Goal: Information Seeking & Learning: Learn about a topic

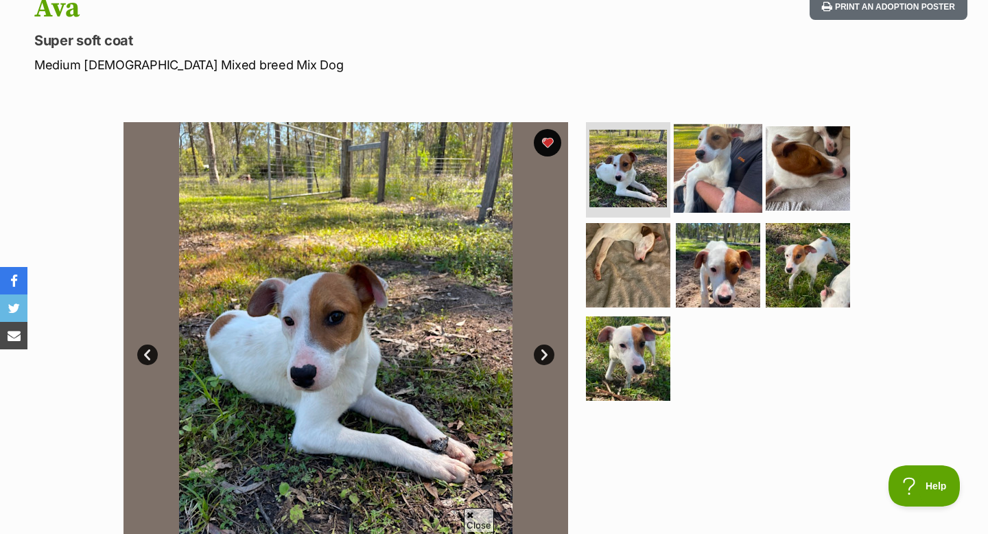
click at [718, 146] on img at bounding box center [718, 167] width 88 height 88
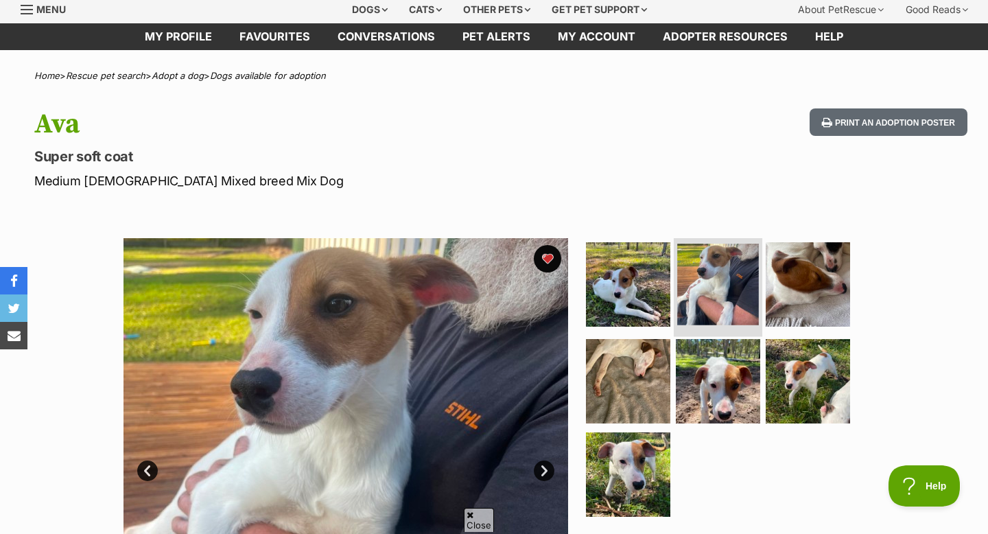
scroll to position [66, 0]
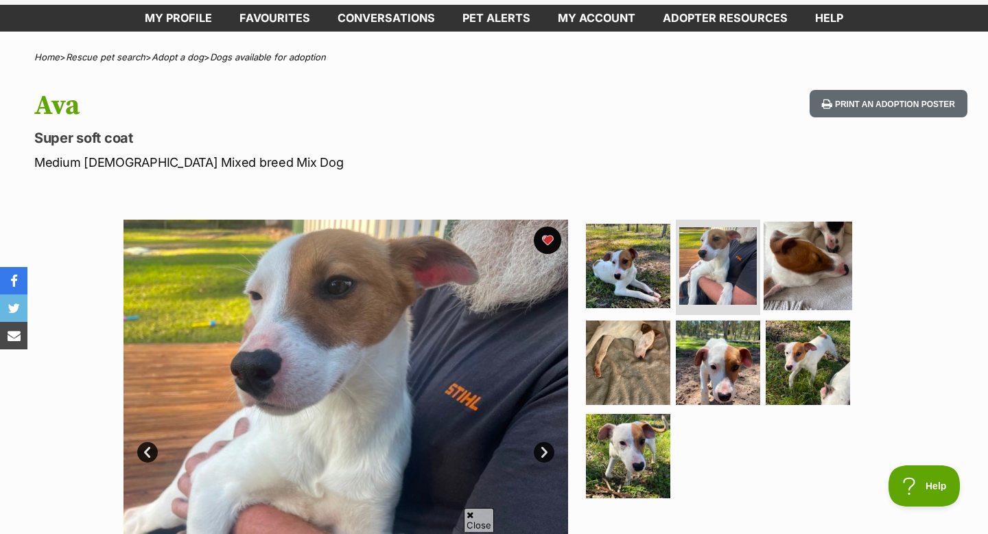
click at [804, 250] on img at bounding box center [807, 265] width 88 height 88
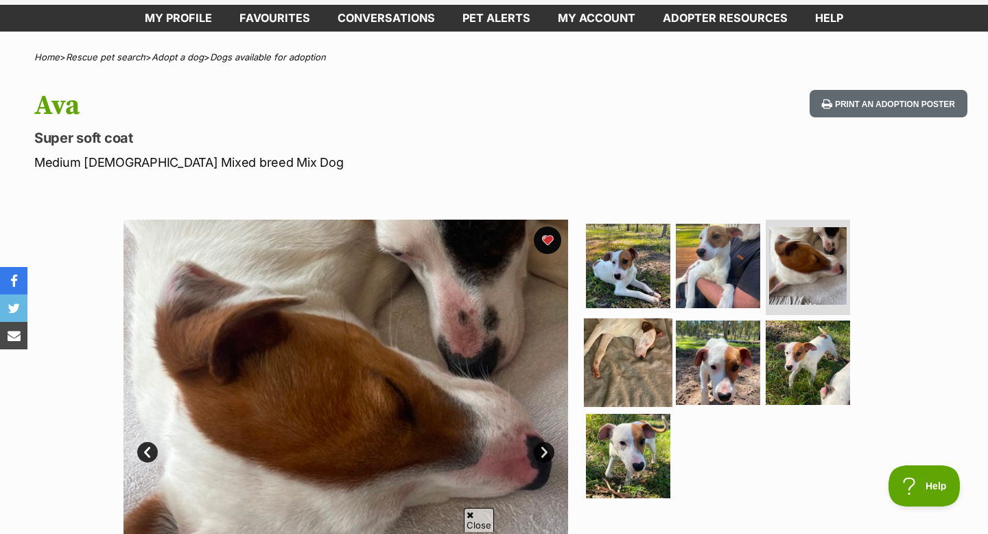
click at [651, 339] on img at bounding box center [628, 362] width 88 height 88
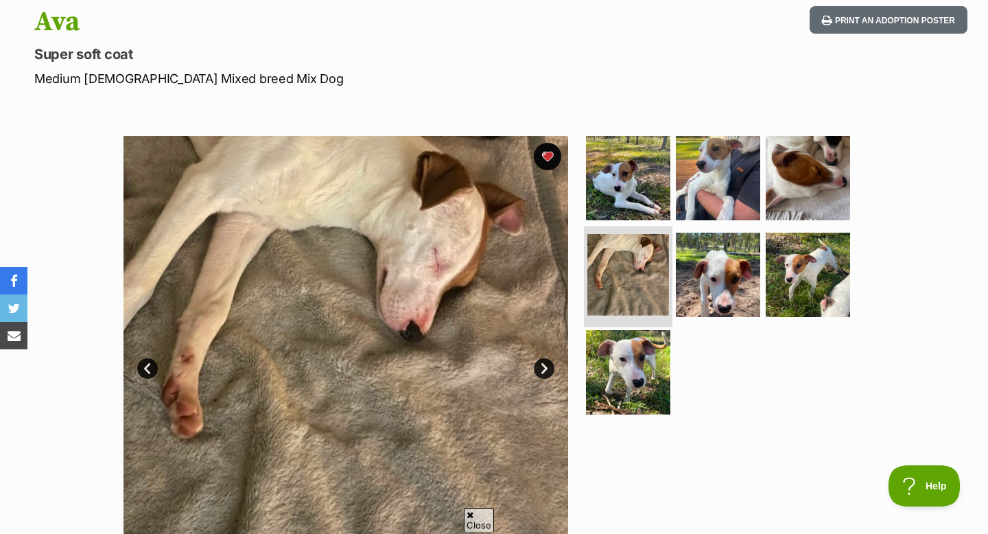
scroll to position [150, 0]
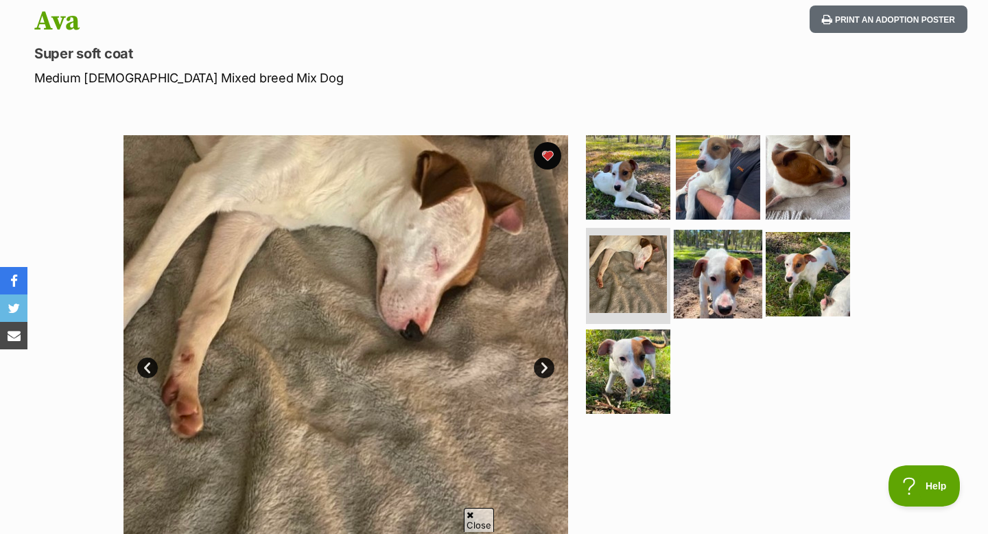
click at [731, 287] on img at bounding box center [718, 274] width 88 height 88
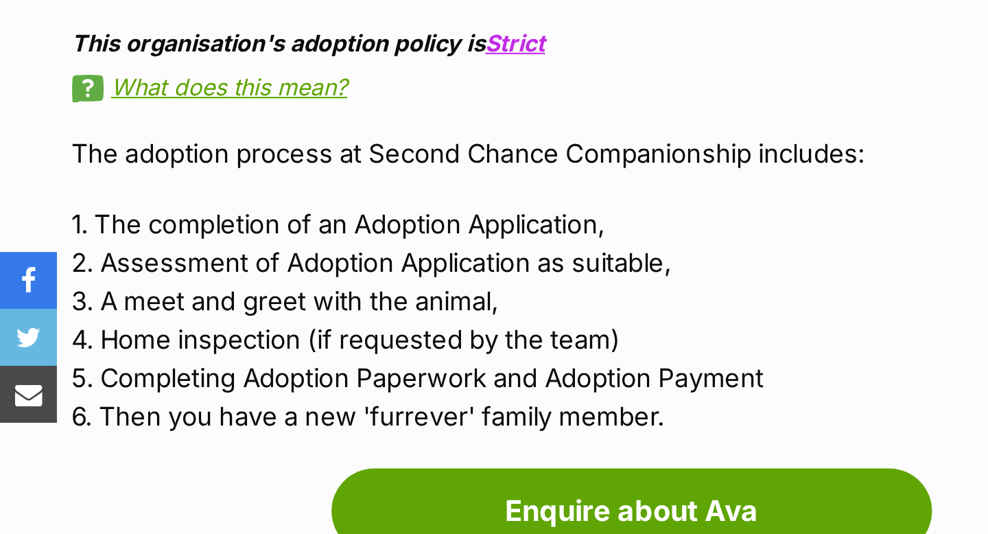
scroll to position [1102, 0]
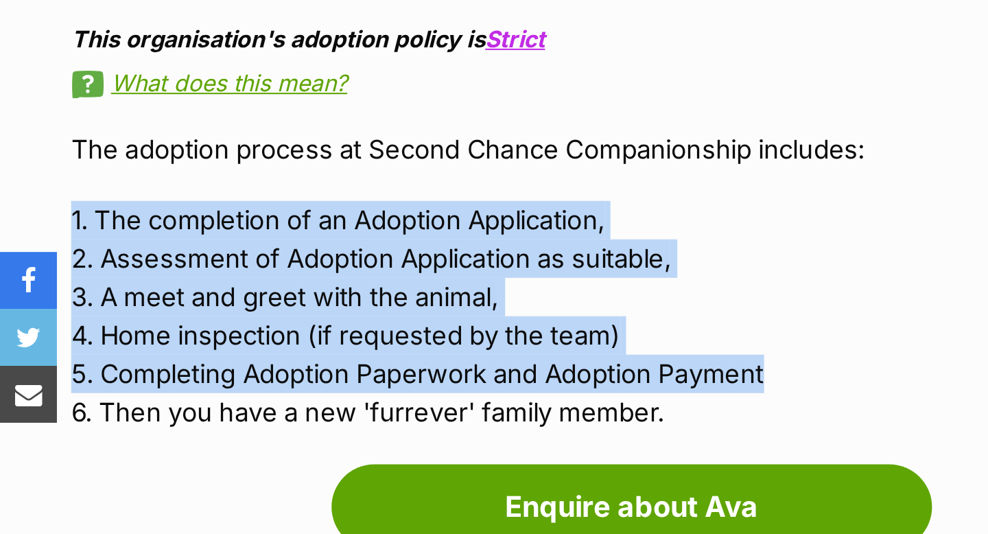
drag, startPoint x: 36, startPoint y: 248, endPoint x: 386, endPoint y: 328, distance: 358.8
click at [386, 328] on p "1. The completion of an Adoption Application, 2. Assessment of Adoption Applica…" at bounding box center [311, 297] width 554 height 111
copy p "1. The completion of an Adoption Application, 2. Assessment of Adoption Applica…"
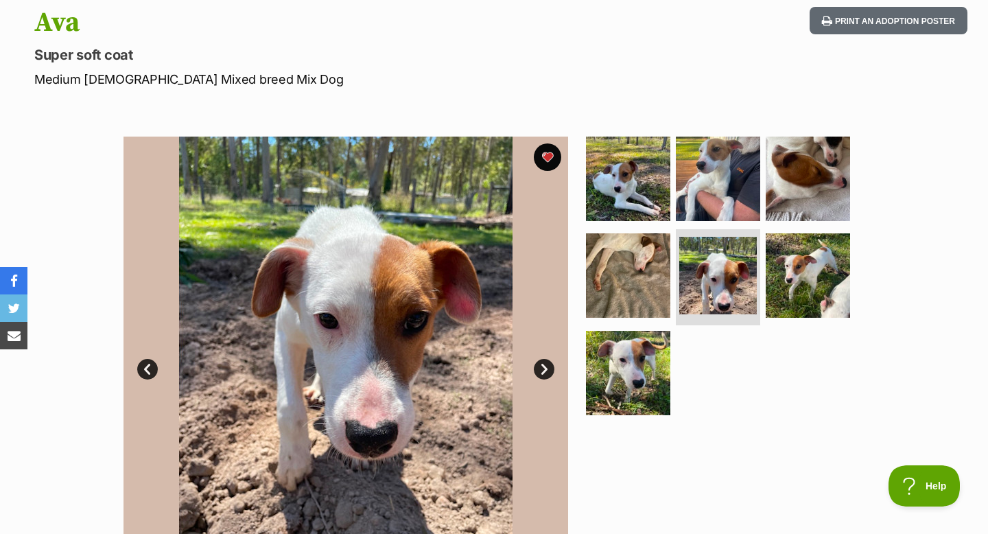
scroll to position [0, 0]
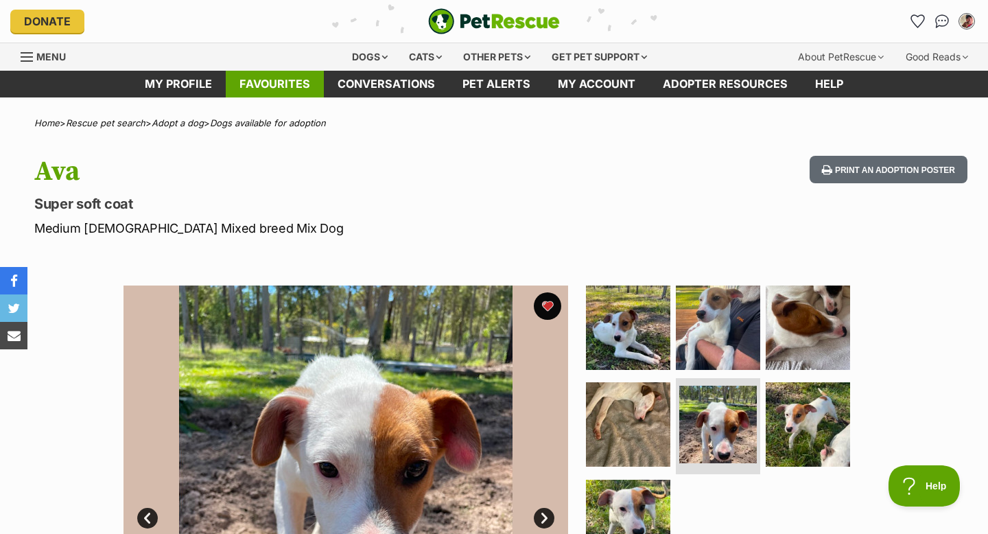
click at [287, 83] on link "Favourites" at bounding box center [275, 84] width 98 height 27
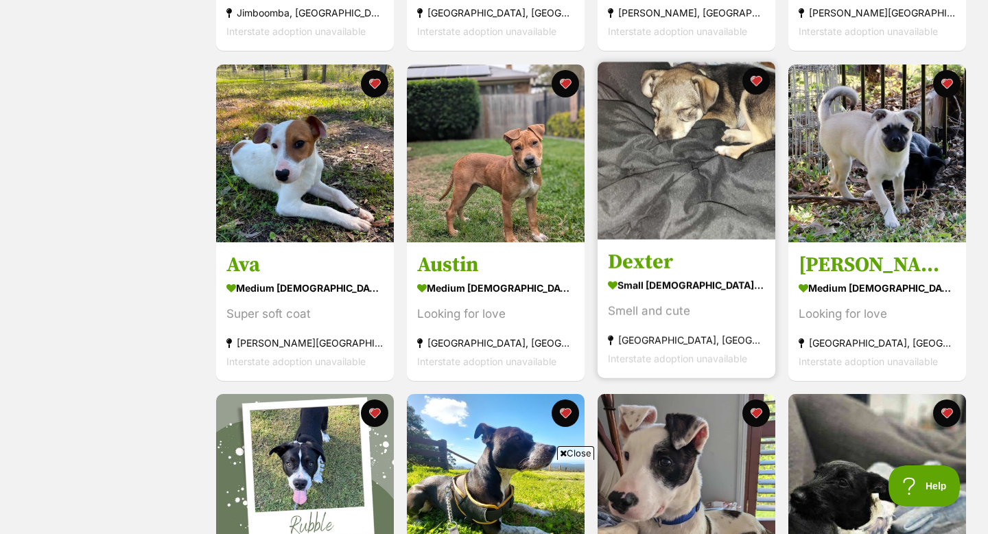
scroll to position [547, 0]
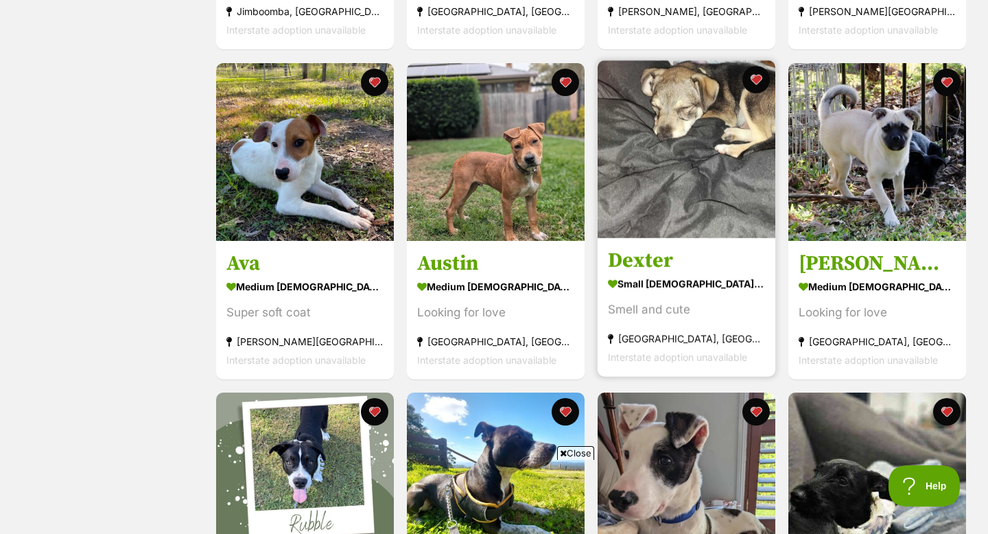
click at [662, 147] on img at bounding box center [686, 149] width 178 height 178
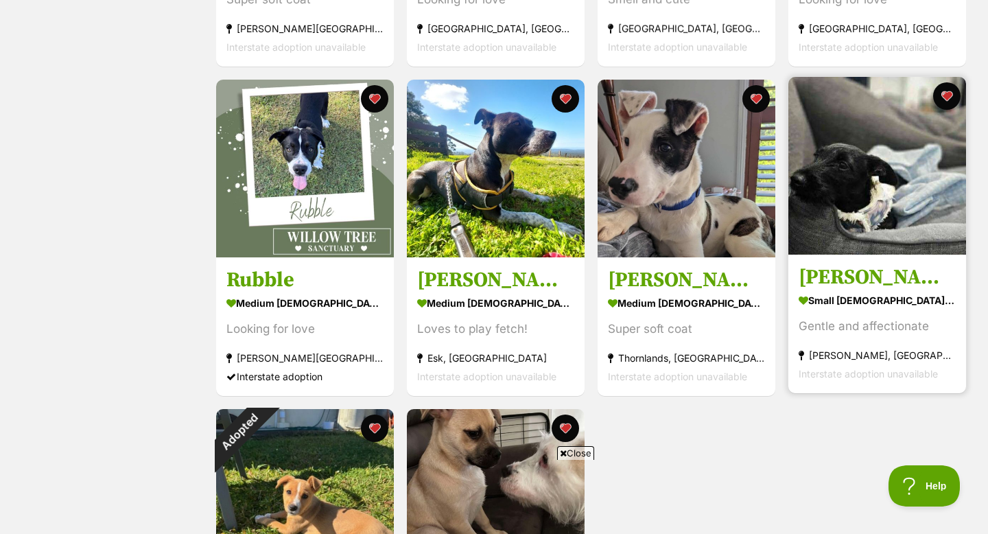
scroll to position [924, 0]
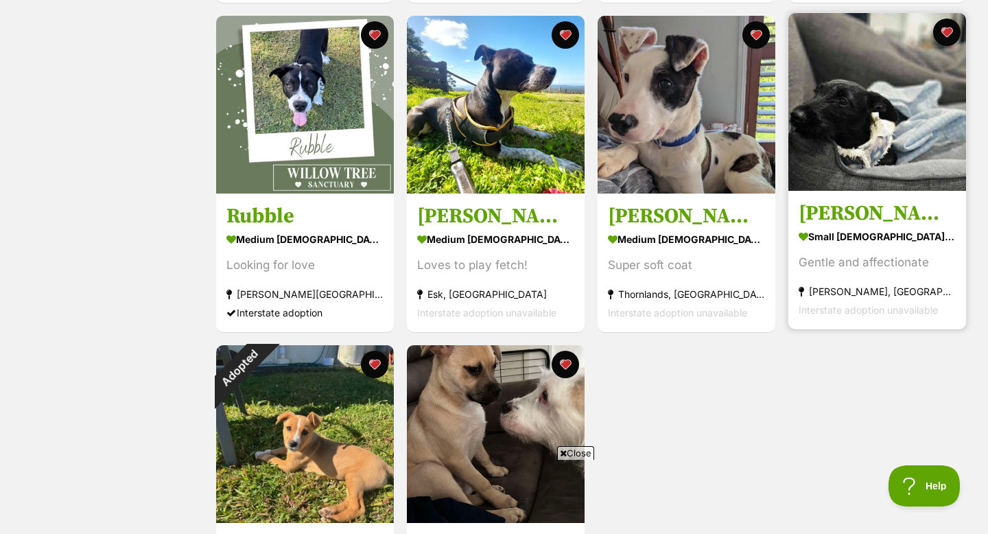
click at [846, 206] on h3 "Minnie" at bounding box center [876, 213] width 157 height 26
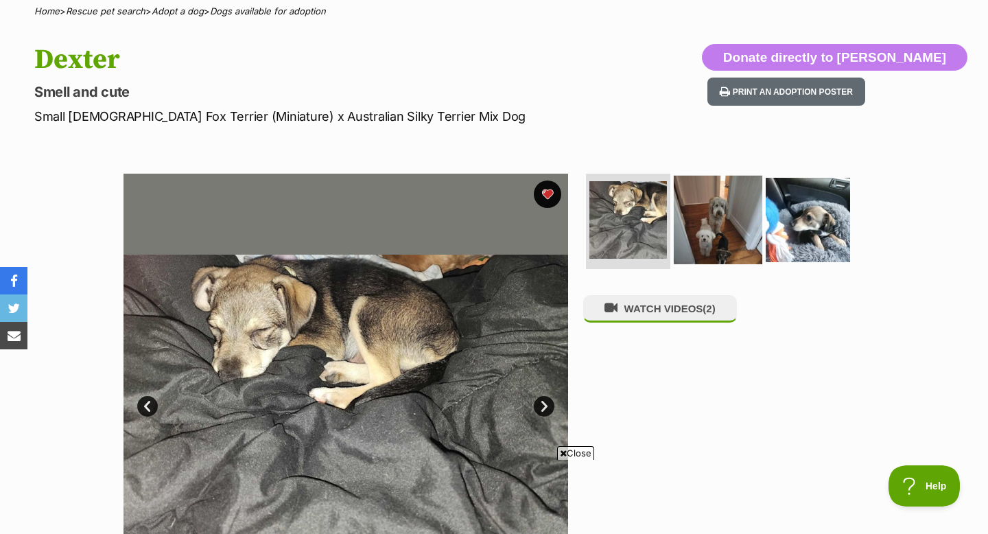
click at [704, 185] on img at bounding box center [718, 219] width 88 height 88
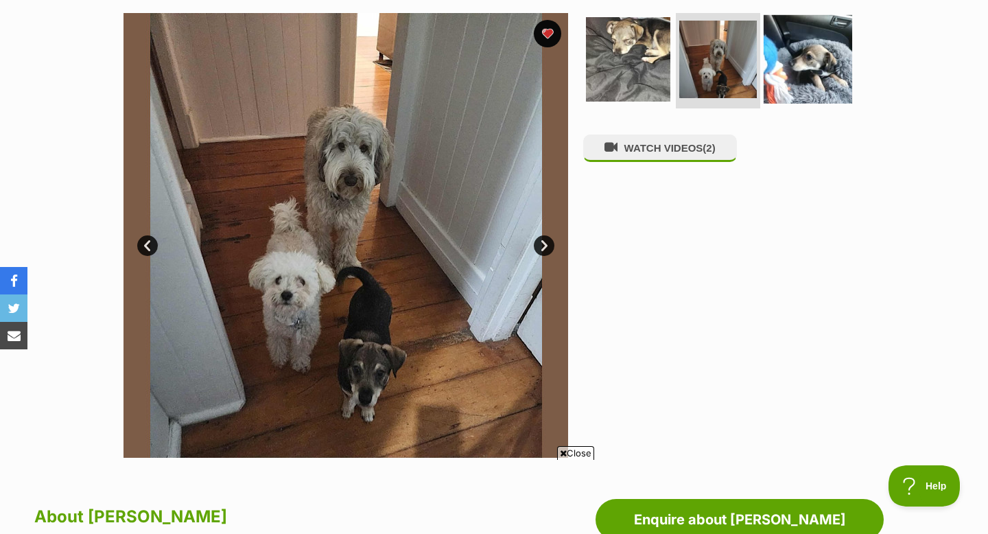
scroll to position [274, 0]
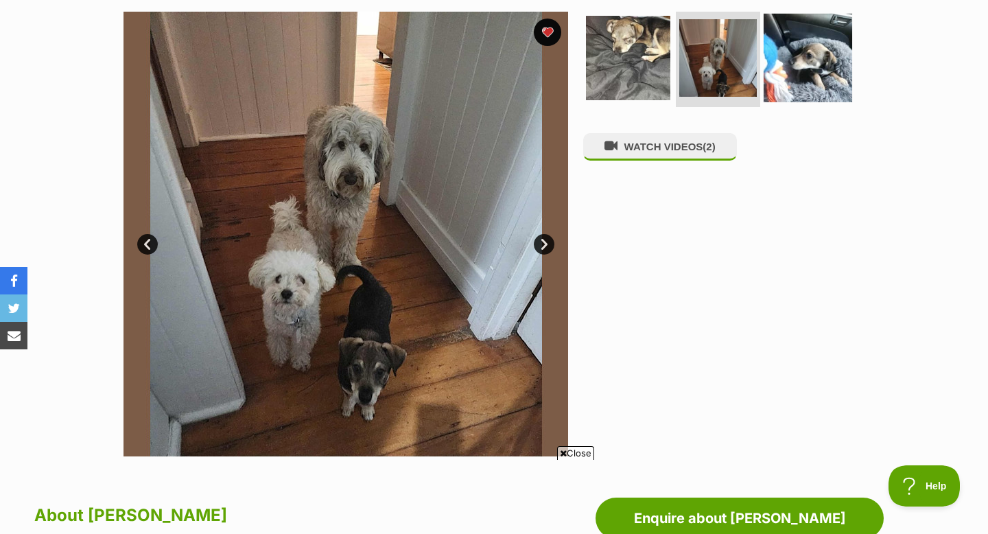
click at [790, 83] on img at bounding box center [807, 57] width 88 height 88
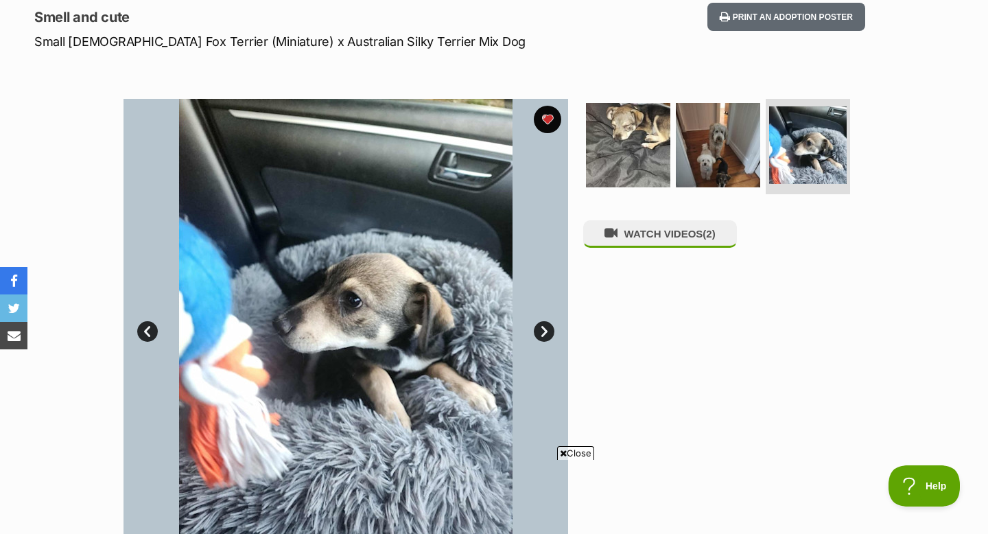
scroll to position [92, 0]
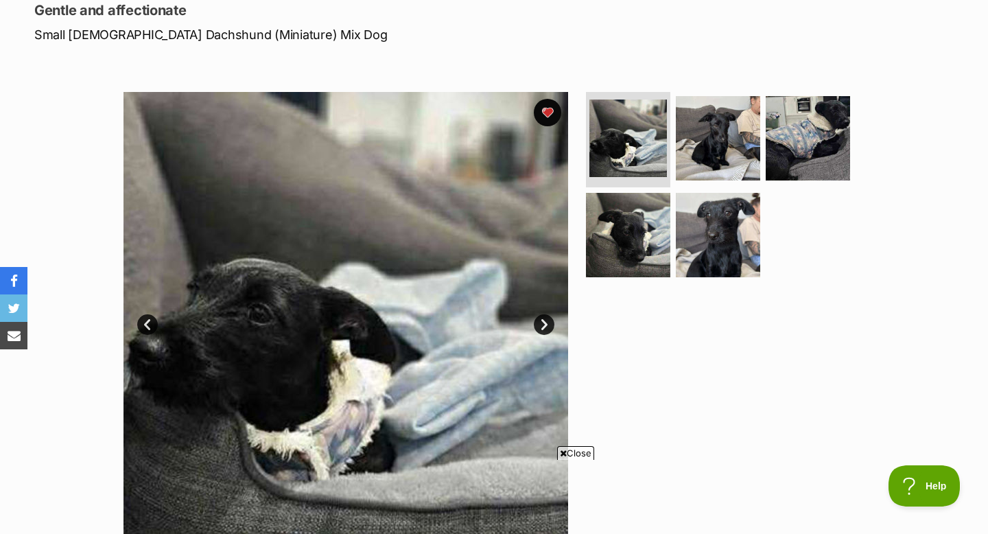
scroll to position [192, 0]
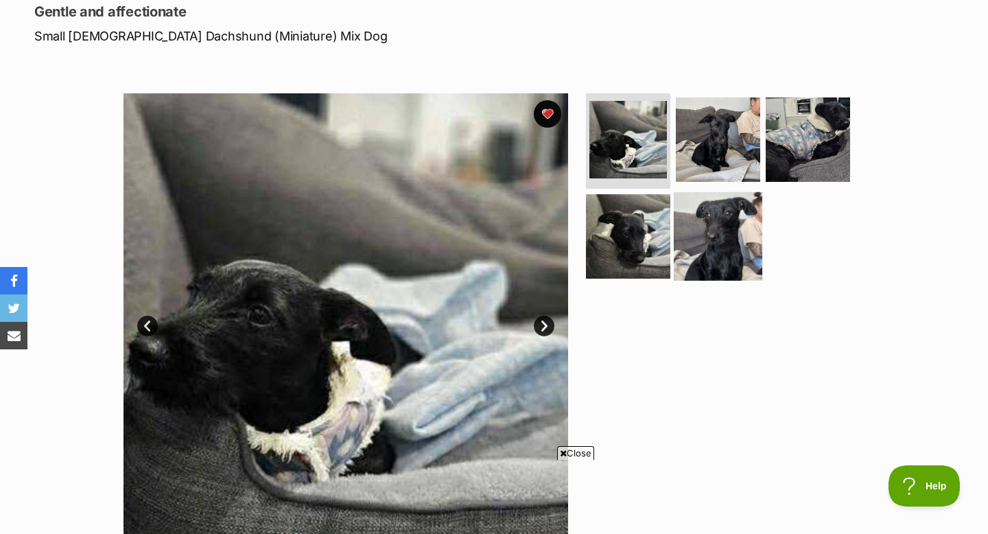
click at [717, 233] on img at bounding box center [718, 236] width 88 height 88
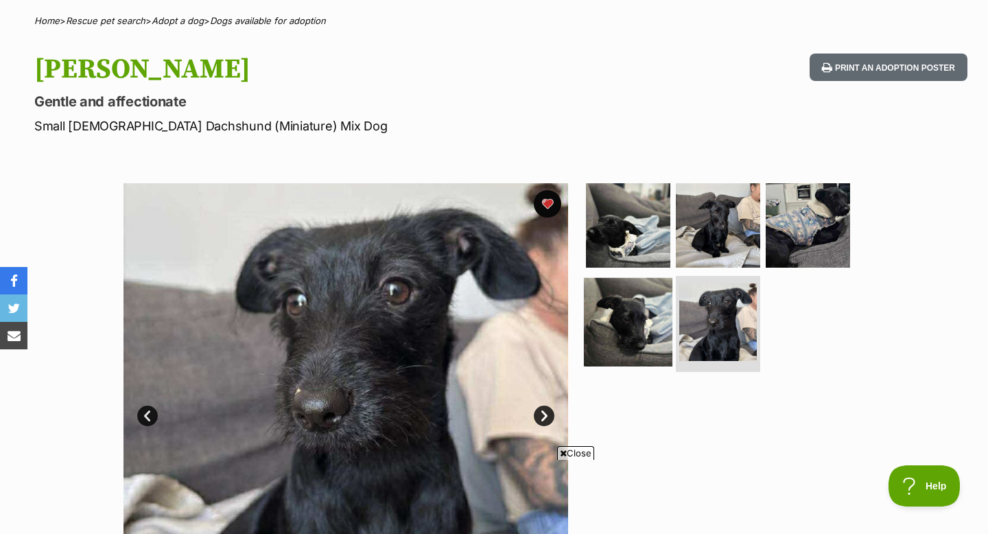
scroll to position [129, 0]
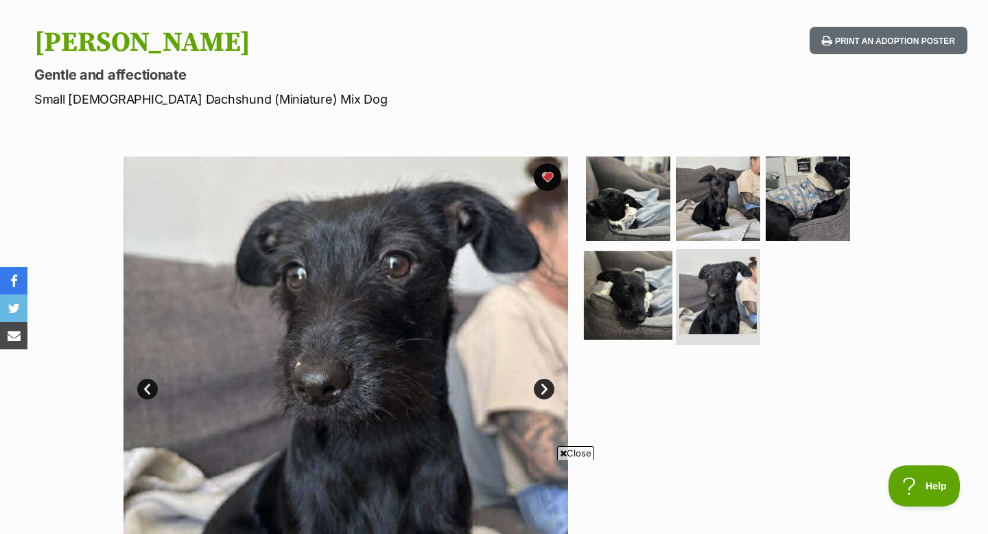
click at [629, 312] on img at bounding box center [628, 295] width 88 height 88
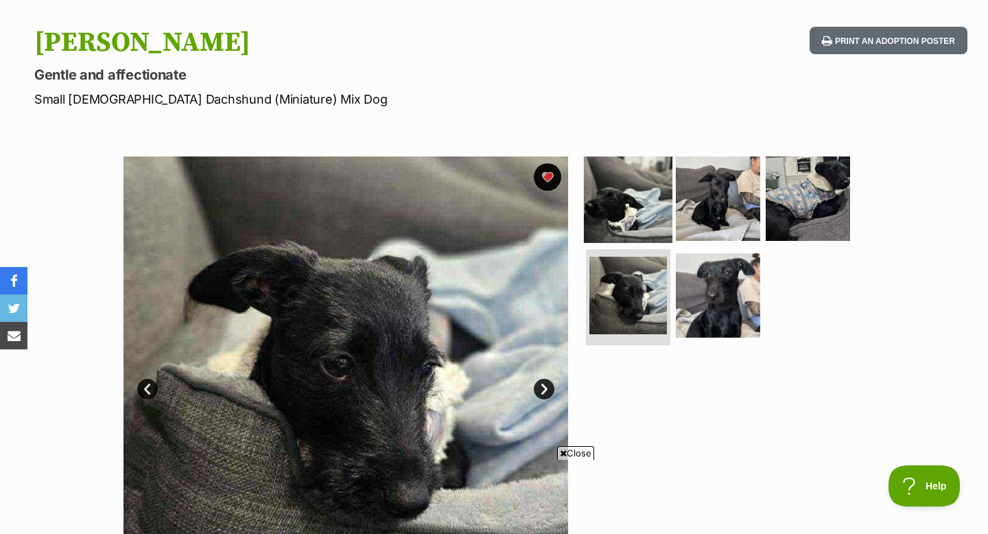
click at [620, 209] on img at bounding box center [628, 198] width 88 height 88
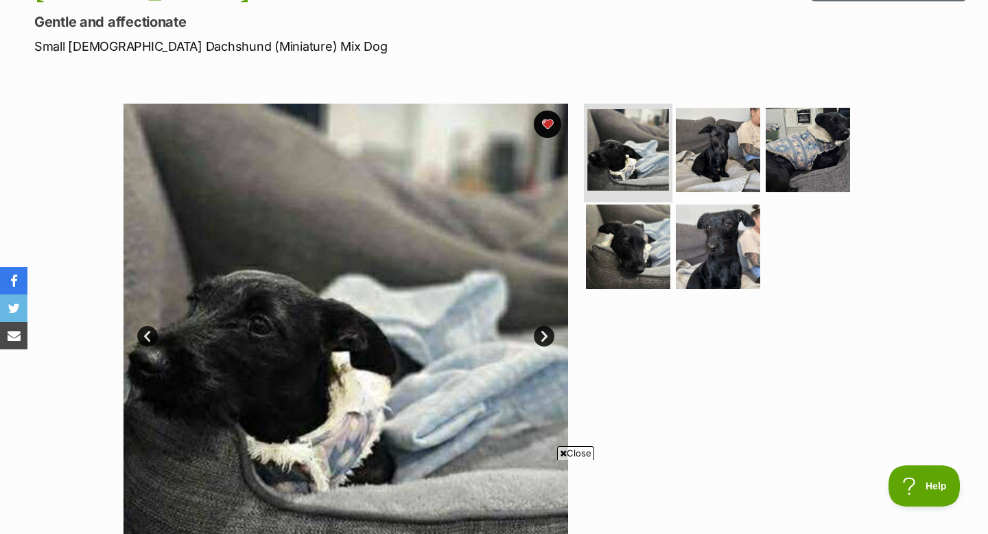
scroll to position [188, 0]
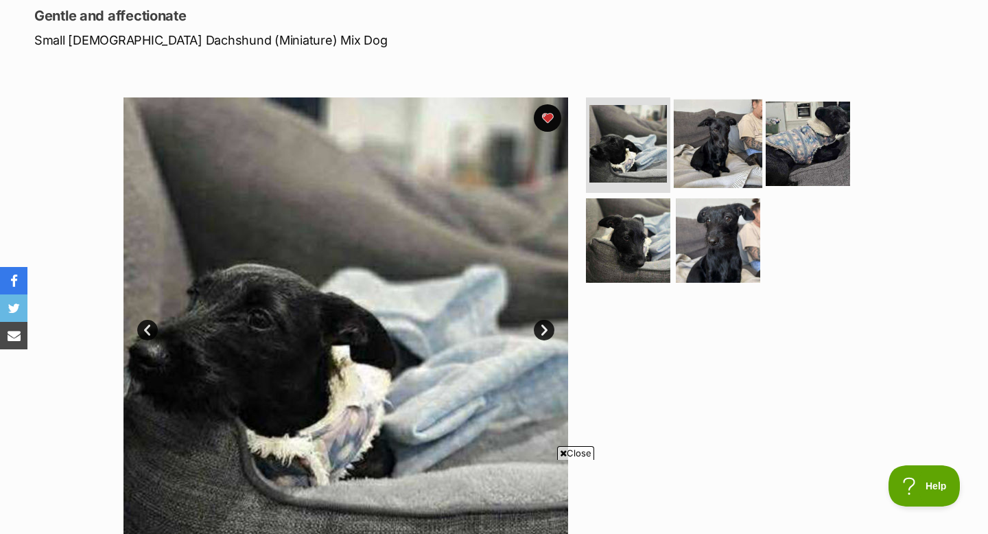
click at [706, 182] on img at bounding box center [718, 143] width 88 height 88
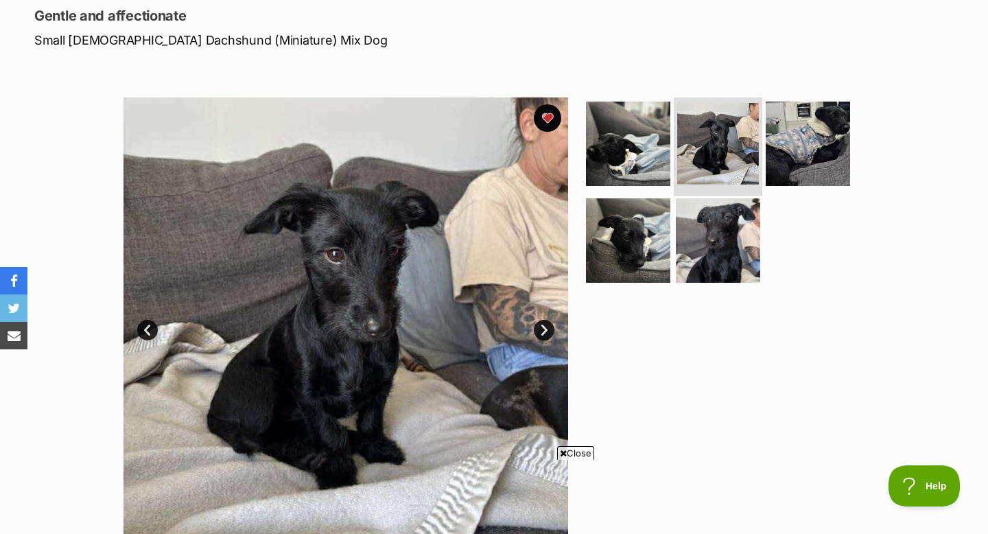
scroll to position [197, 0]
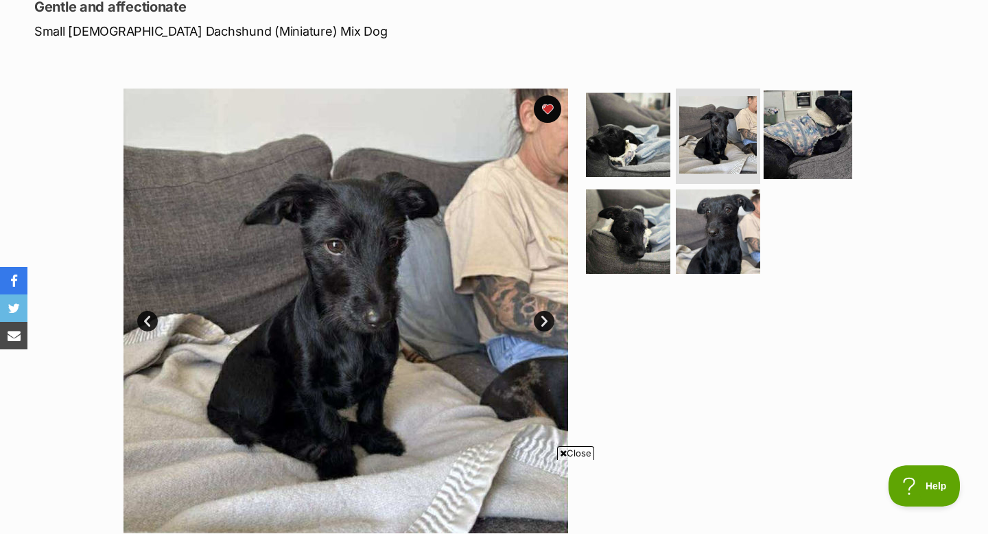
click at [781, 133] on img at bounding box center [807, 134] width 88 height 88
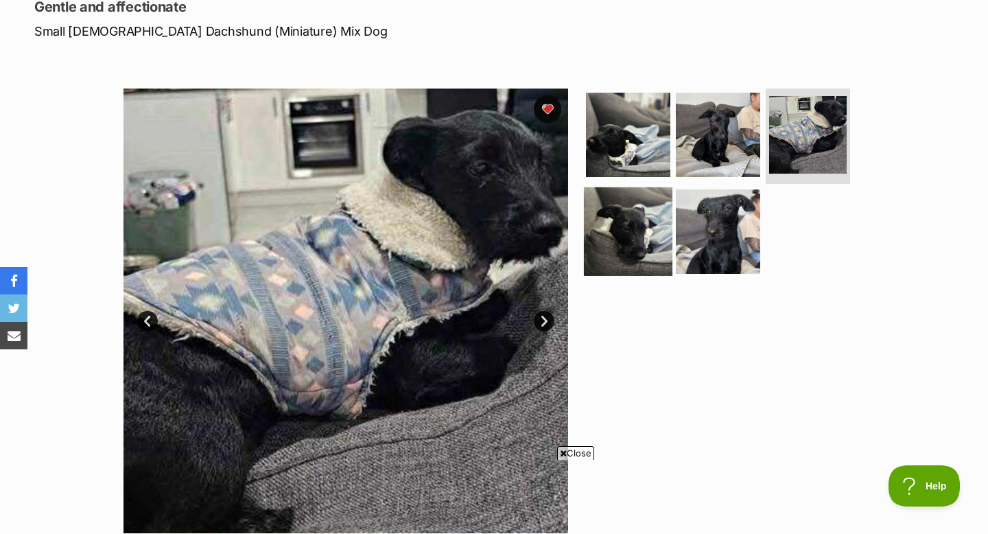
click at [643, 227] on img at bounding box center [628, 231] width 88 height 88
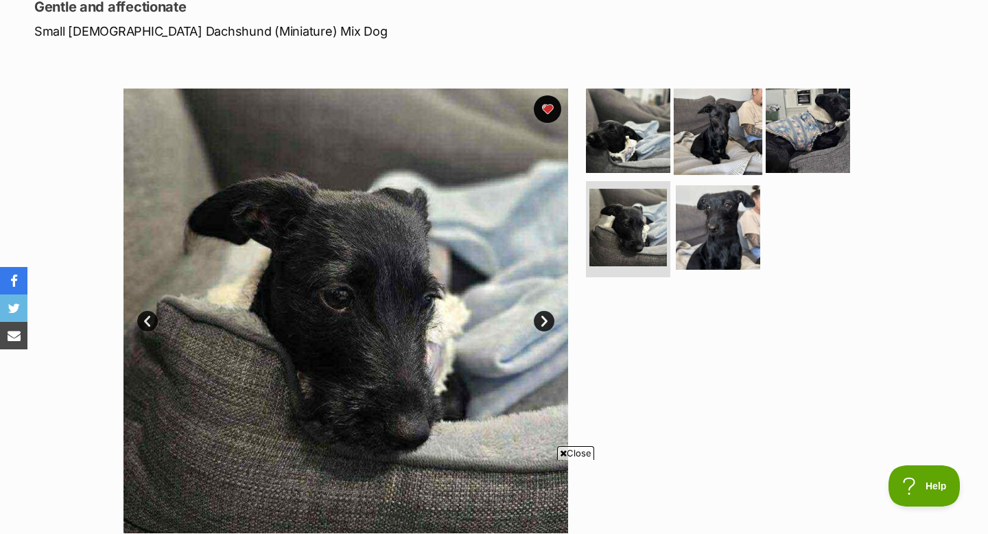
click at [744, 123] on img at bounding box center [718, 130] width 88 height 88
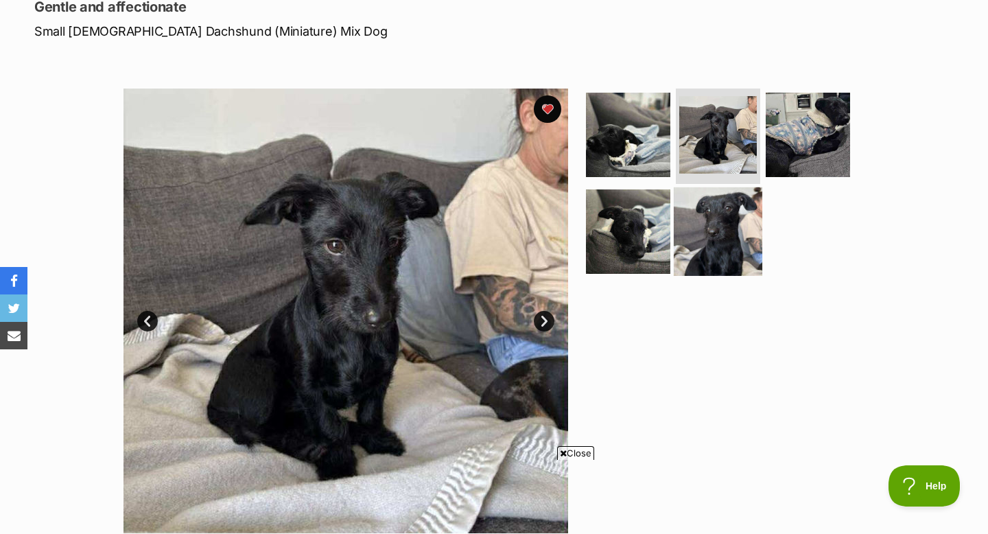
click at [702, 206] on img at bounding box center [718, 231] width 88 height 88
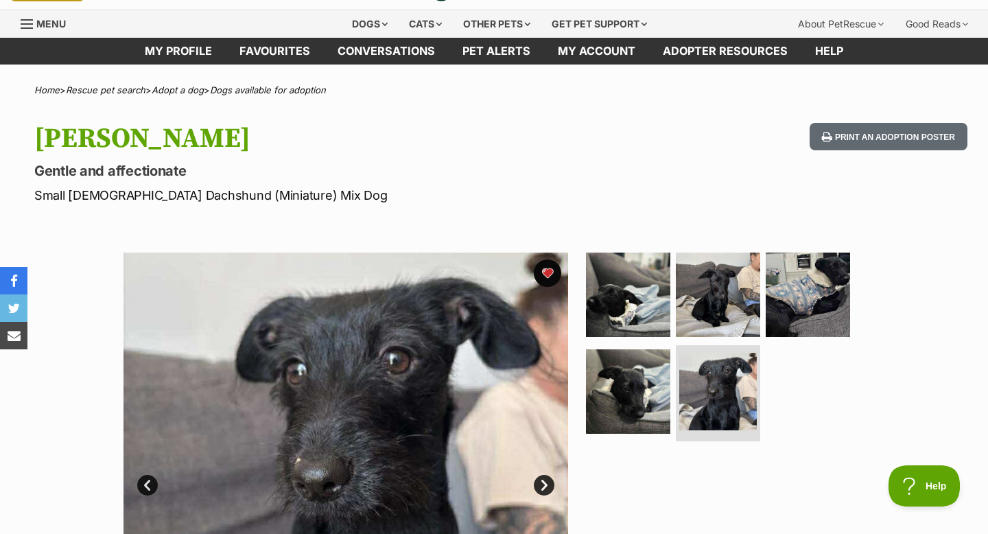
scroll to position [32, 0]
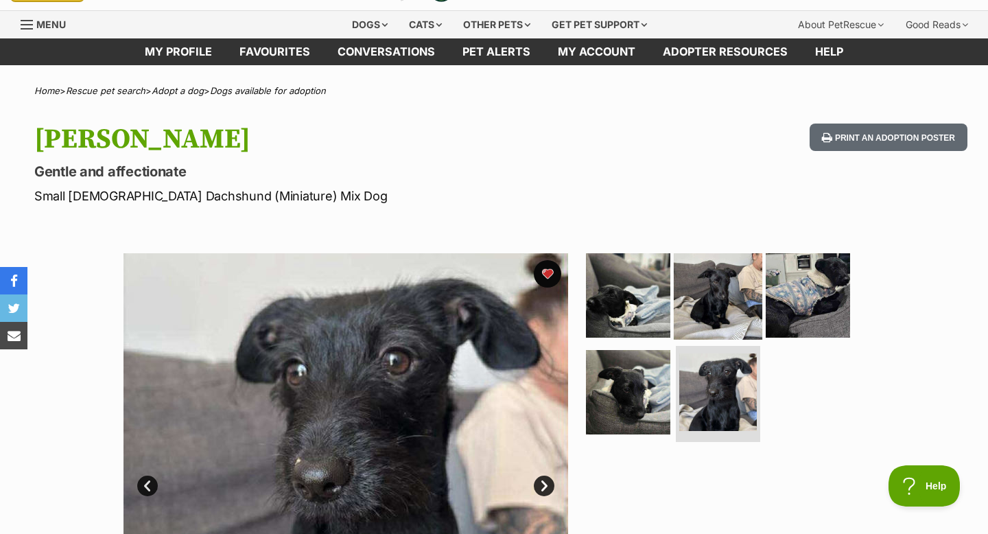
click at [716, 318] on img at bounding box center [718, 294] width 88 height 88
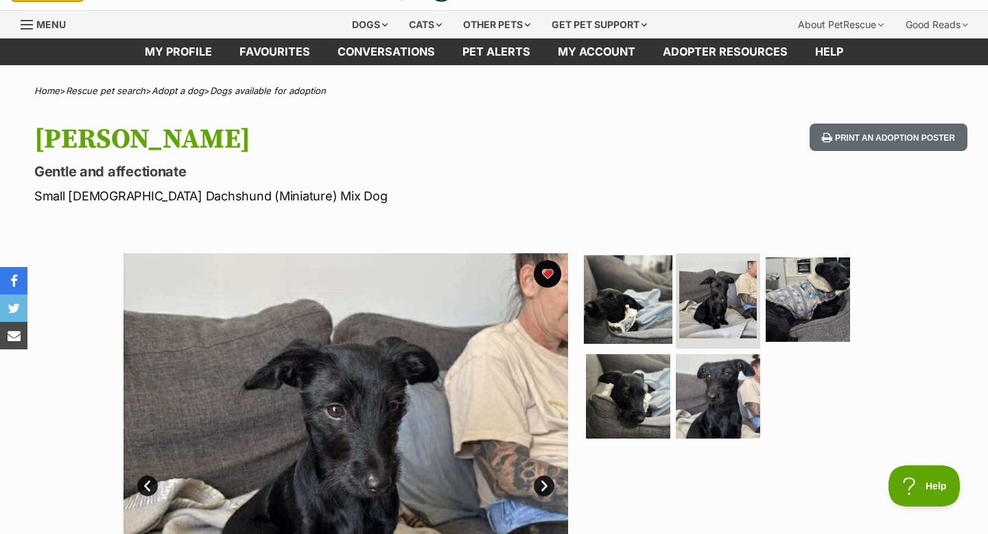
click at [641, 297] on img at bounding box center [628, 298] width 88 height 88
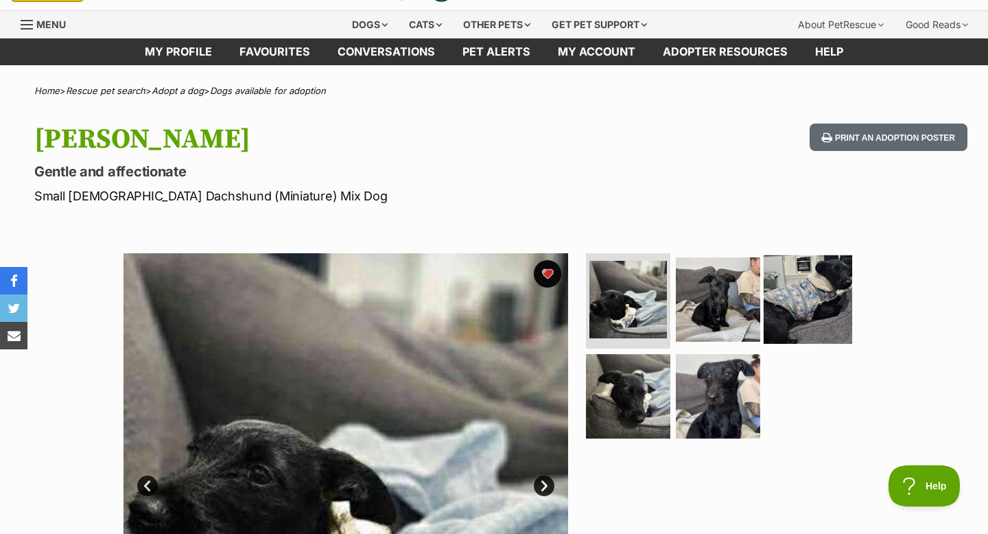
click at [824, 309] on img at bounding box center [807, 298] width 88 height 88
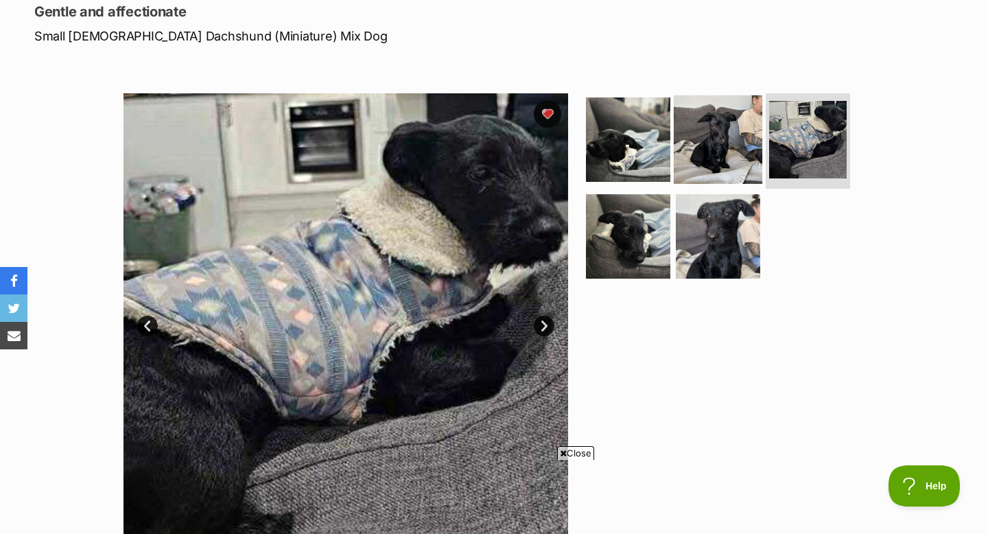
scroll to position [195, 0]
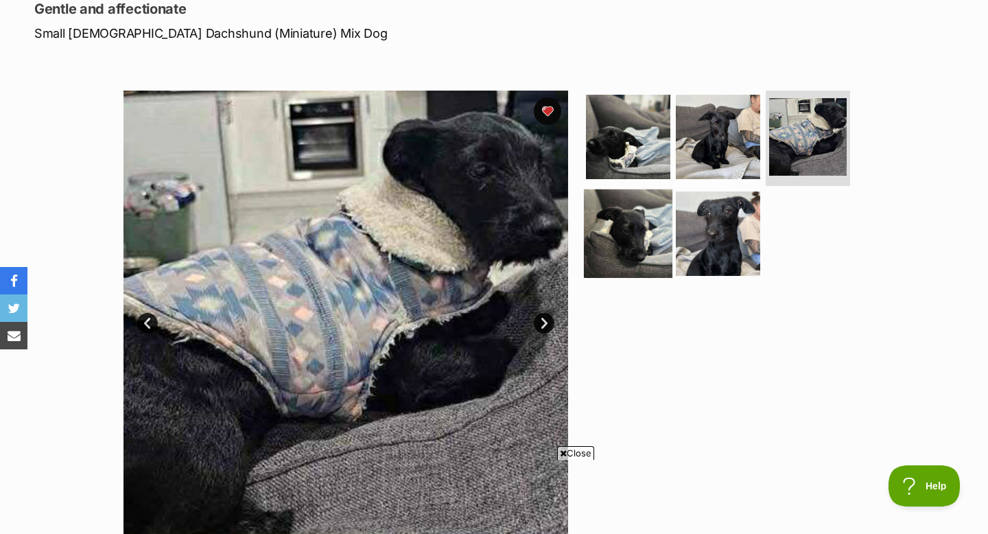
click at [621, 248] on img at bounding box center [628, 233] width 88 height 88
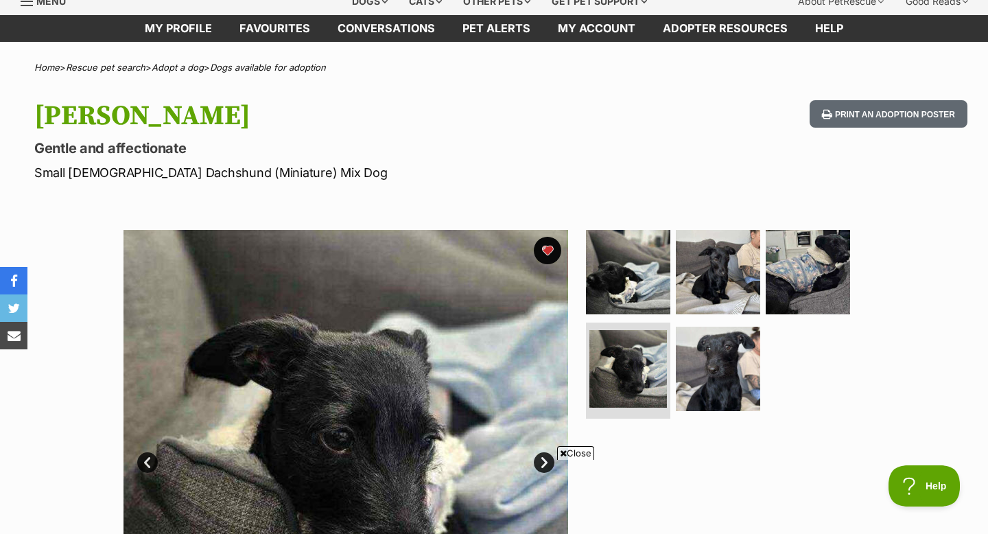
scroll to position [0, 0]
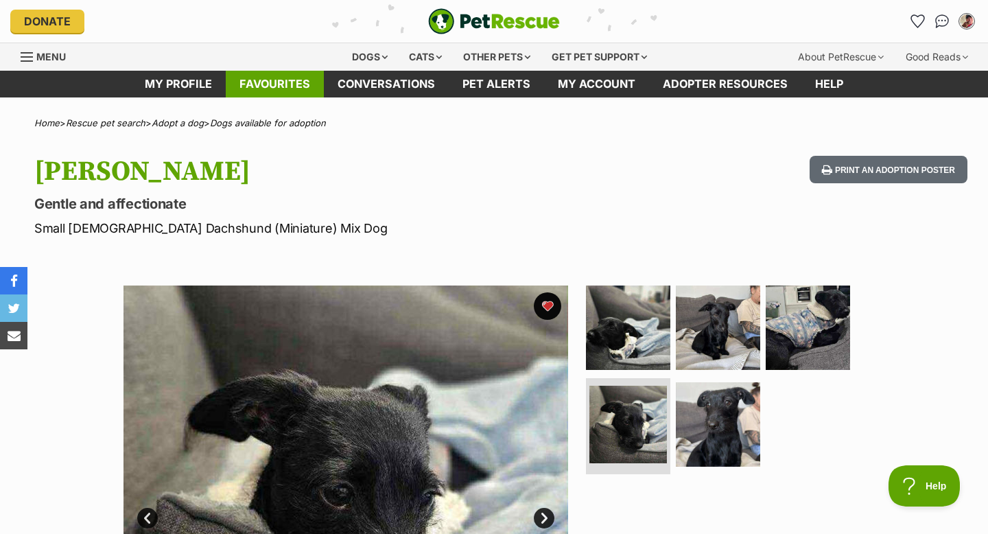
click at [290, 78] on link "Favourites" at bounding box center [275, 84] width 98 height 27
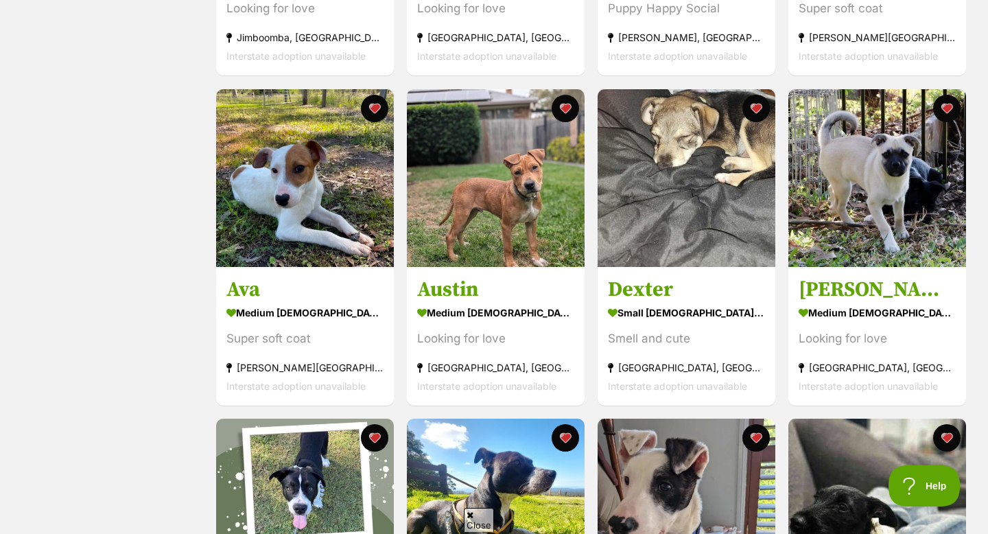
scroll to position [523, 0]
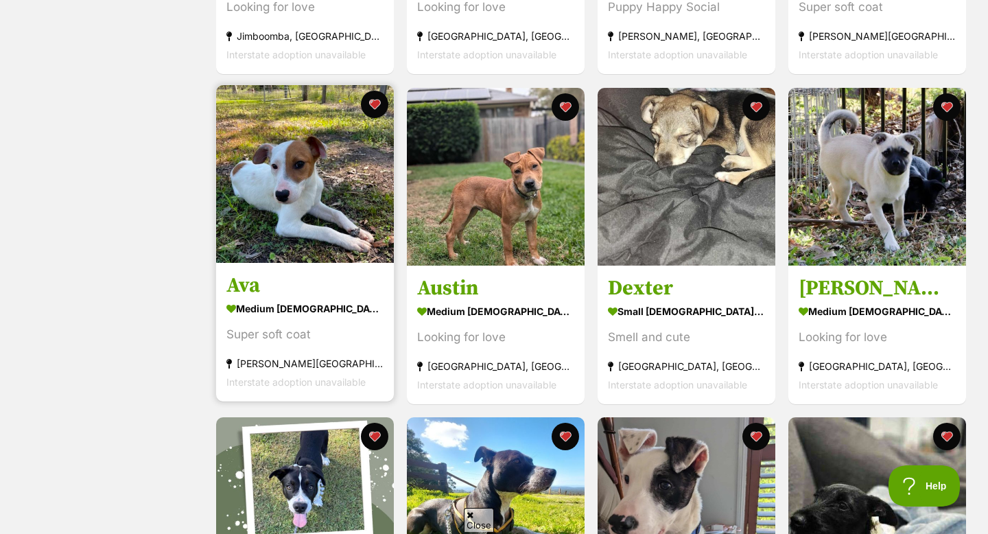
click at [309, 162] on img at bounding box center [305, 174] width 178 height 178
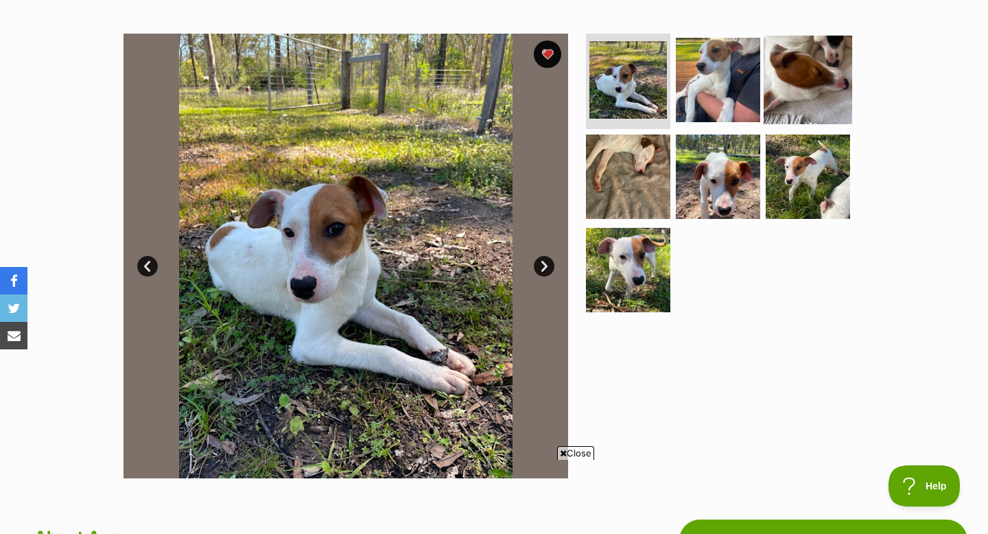
click at [807, 69] on img at bounding box center [807, 79] width 88 height 88
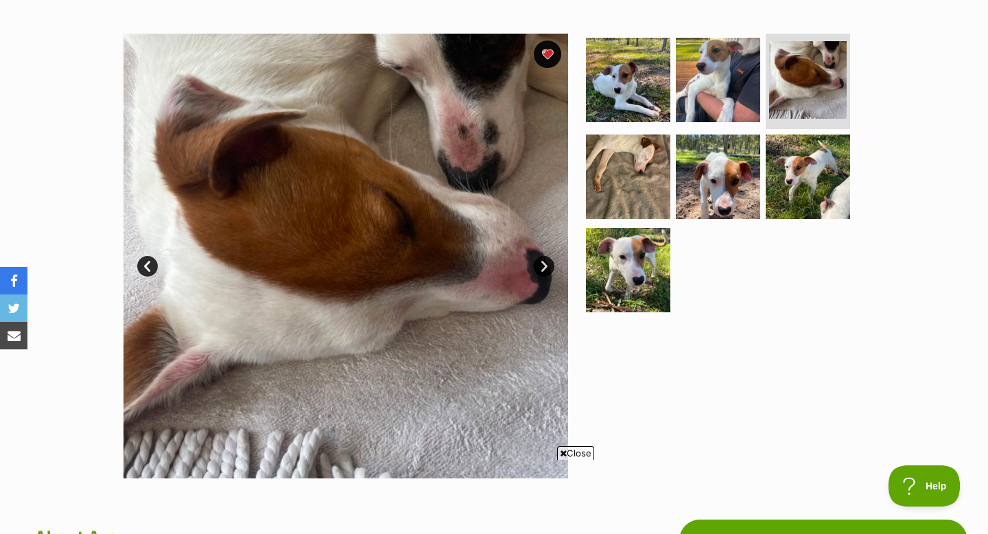
scroll to position [173, 0]
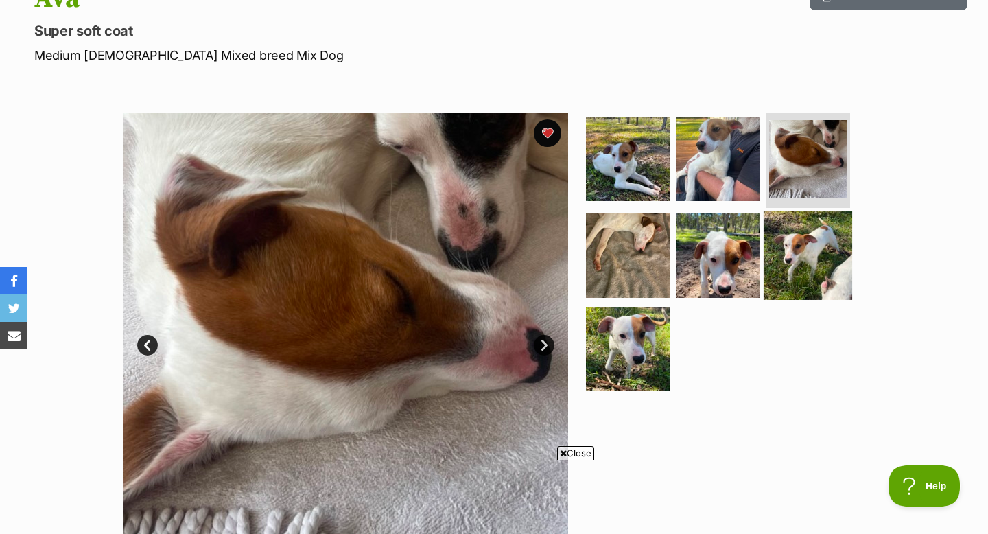
click at [818, 258] on img at bounding box center [807, 255] width 88 height 88
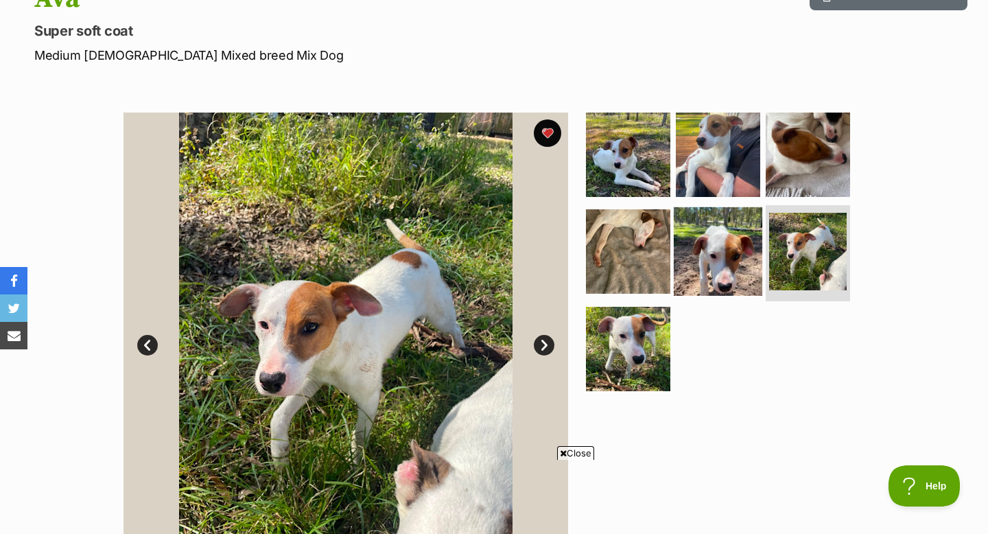
scroll to position [210, 0]
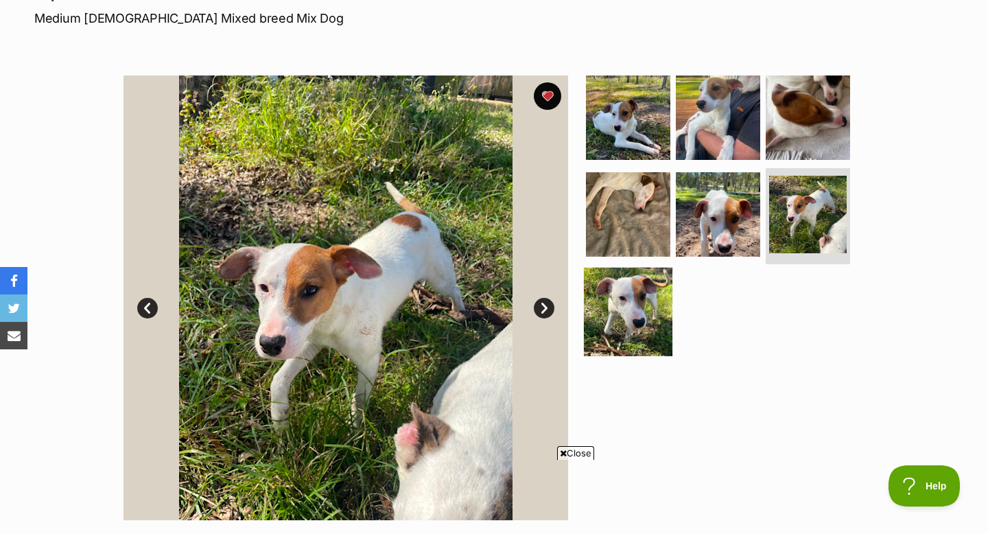
click at [635, 296] on img at bounding box center [628, 312] width 88 height 88
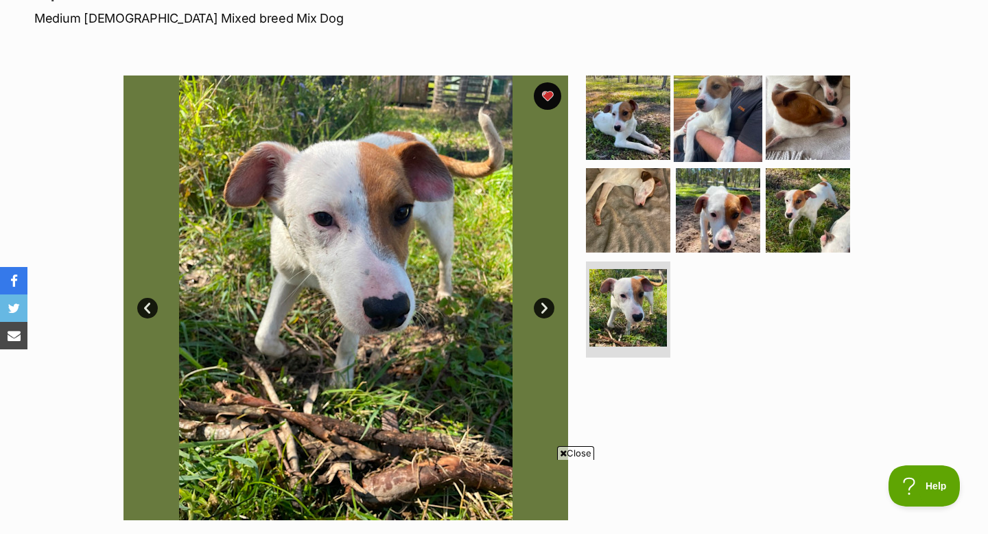
click at [685, 132] on img at bounding box center [718, 117] width 88 height 88
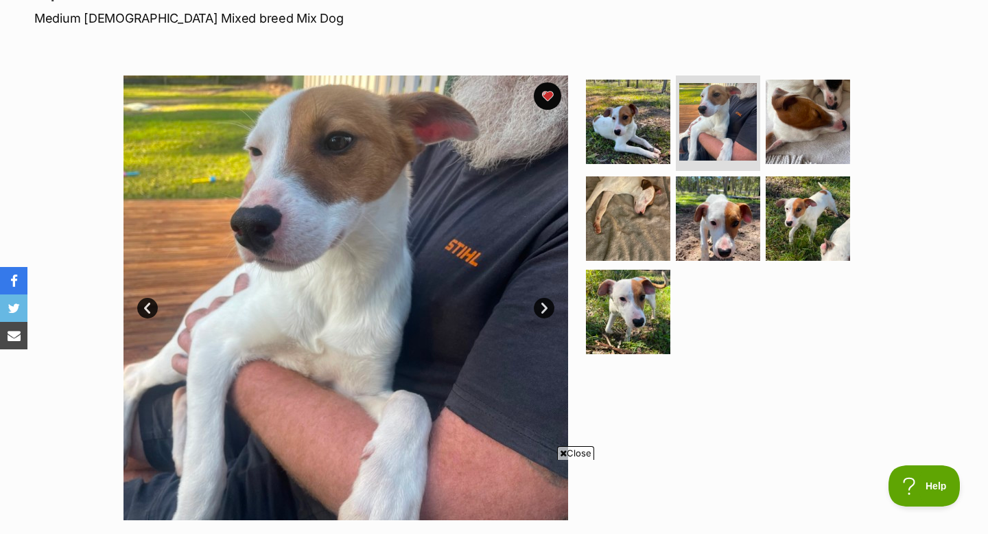
scroll to position [0, 0]
click at [597, 268] on img at bounding box center [628, 312] width 88 height 88
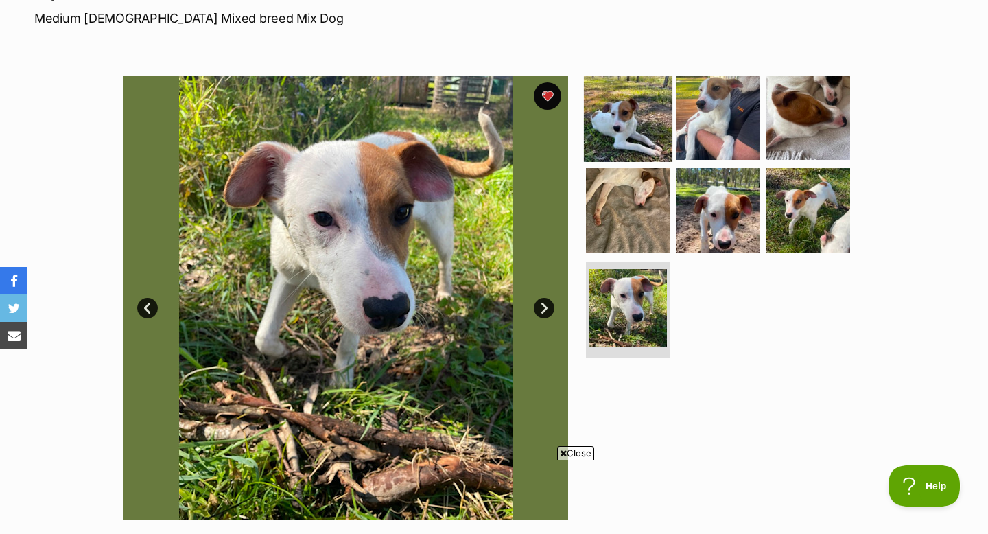
click at [628, 127] on img at bounding box center [628, 117] width 88 height 88
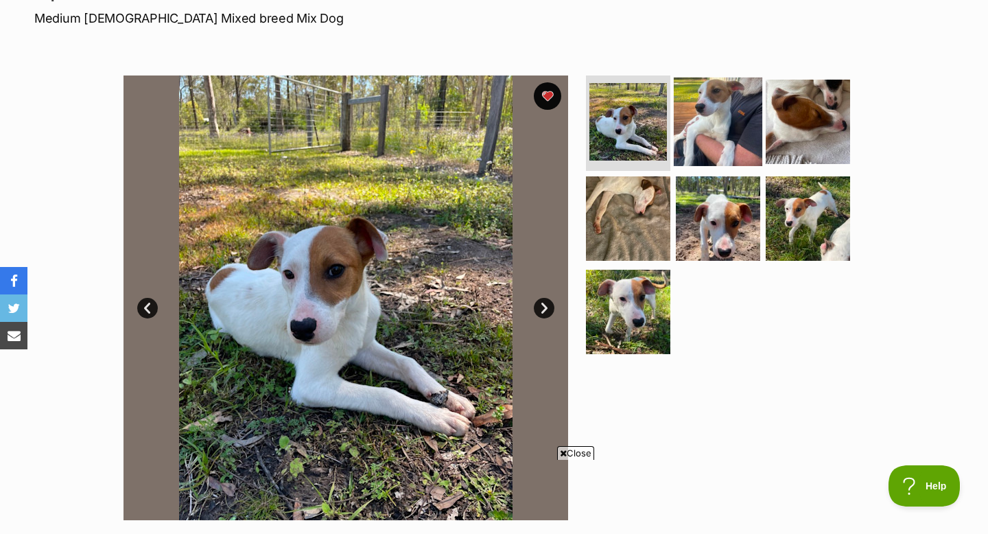
click at [698, 115] on img at bounding box center [718, 121] width 88 height 88
